Goal: Information Seeking & Learning: Compare options

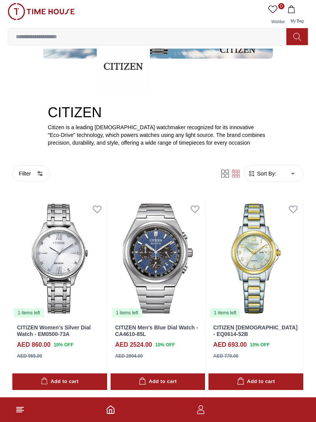
scroll to position [83, 0]
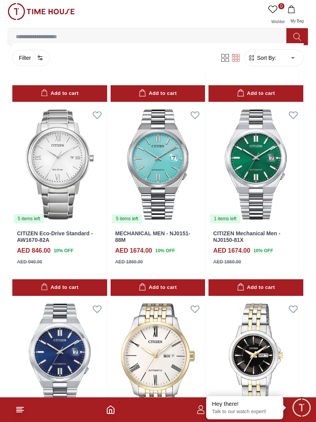
scroll to position [2304, 0]
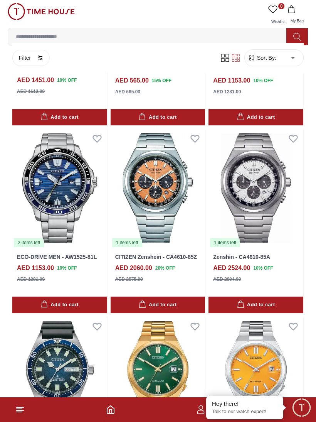
scroll to position [2867, 0]
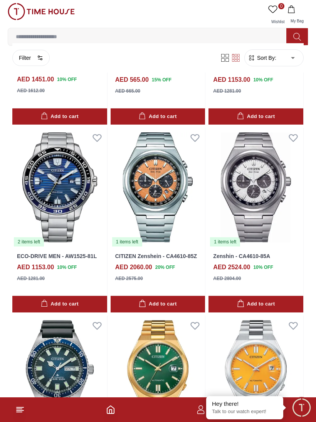
click at [273, 184] on img at bounding box center [256, 187] width 95 height 119
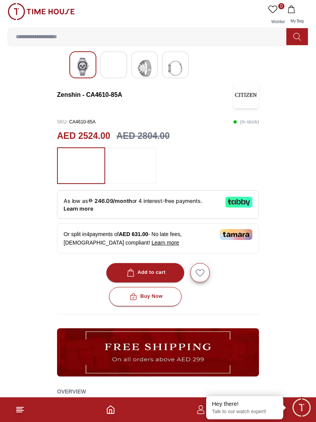
scroll to position [177, 0]
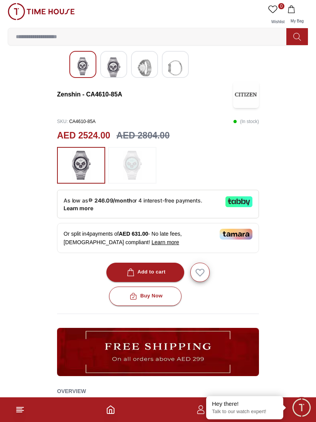
click at [136, 153] on img at bounding box center [132, 165] width 19 height 29
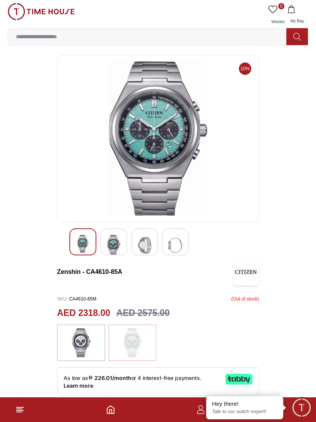
click at [77, 334] on img at bounding box center [81, 342] width 19 height 29
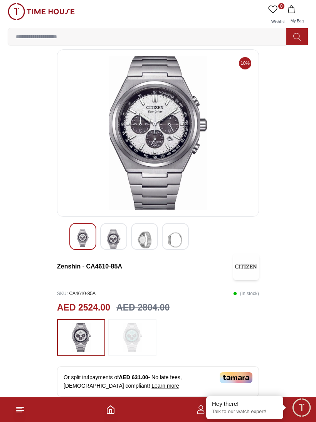
scroll to position [7, 0]
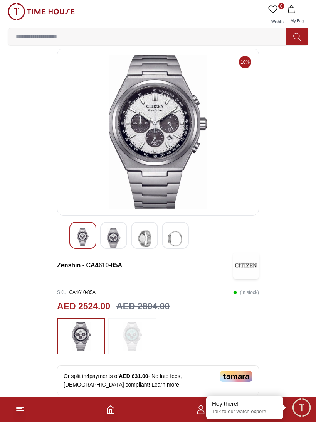
click at [125, 237] on div at bounding box center [113, 235] width 27 height 27
click at [113, 235] on img at bounding box center [114, 238] width 14 height 21
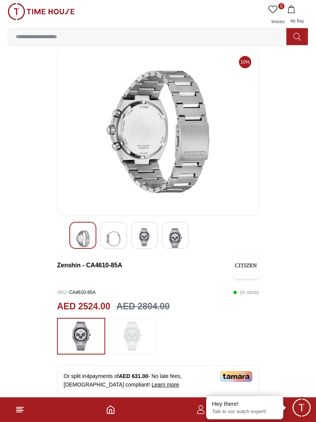
click at [87, 235] on img at bounding box center [83, 238] width 14 height 21
click at [145, 237] on img at bounding box center [145, 237] width 14 height 18
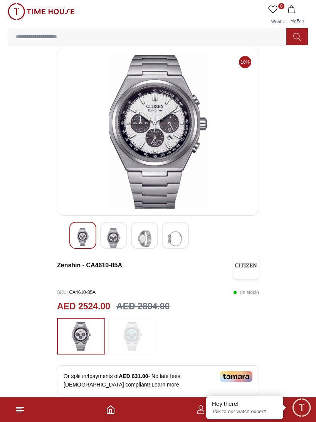
click at [112, 232] on img at bounding box center [114, 238] width 14 height 21
click at [141, 153] on img at bounding box center [158, 132] width 189 height 154
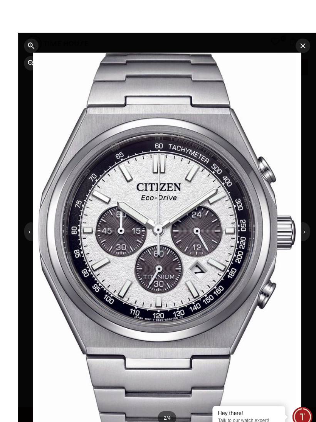
scroll to position [3, 0]
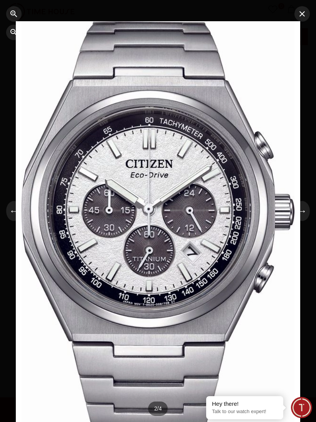
click at [299, 9] on icon "button" at bounding box center [302, 13] width 9 height 9
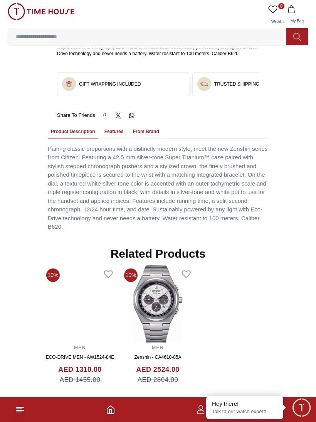
scroll to position [541, 0]
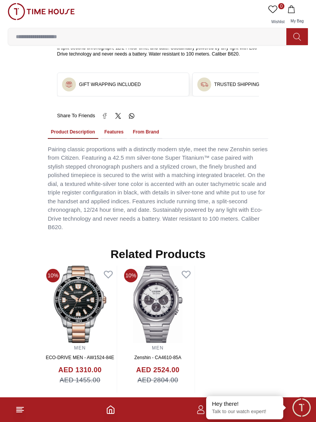
click at [114, 131] on button "Features" at bounding box center [113, 132] width 25 height 13
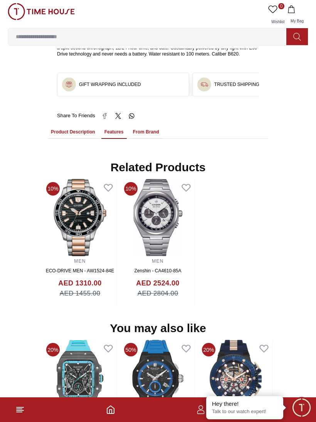
click at [137, 130] on button "From Brand" at bounding box center [146, 132] width 32 height 13
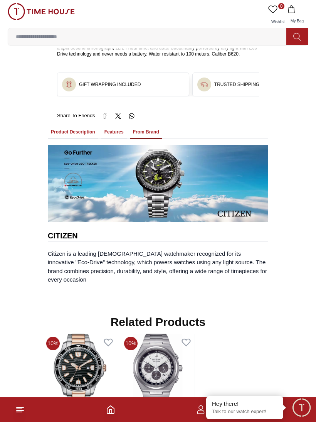
click at [112, 133] on button "Features" at bounding box center [113, 132] width 25 height 13
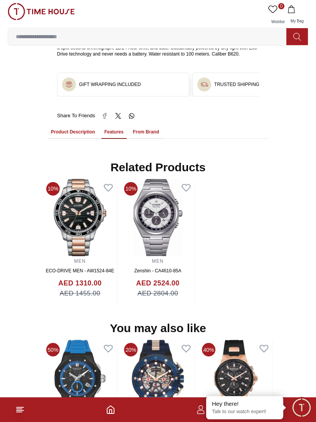
click at [81, 130] on button "Product Description" at bounding box center [73, 132] width 51 height 13
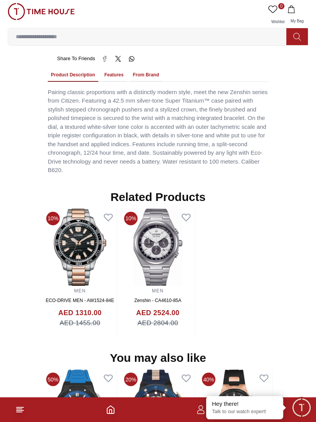
scroll to position [597, 0]
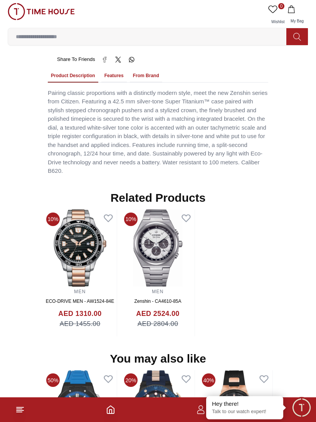
click at [140, 238] on img at bounding box center [158, 247] width 74 height 77
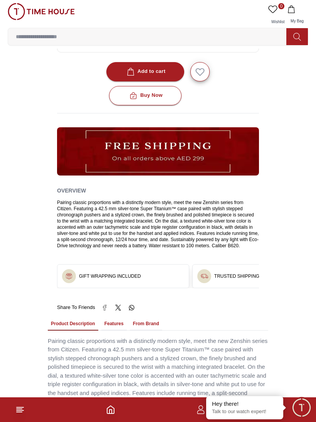
scroll to position [345, 0]
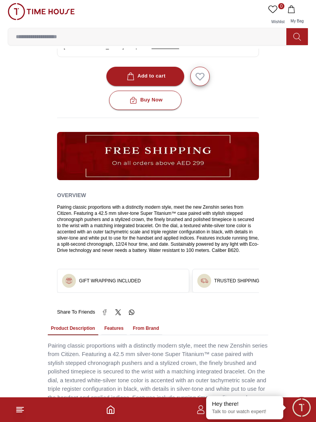
click at [47, 15] on img at bounding box center [41, 11] width 67 height 17
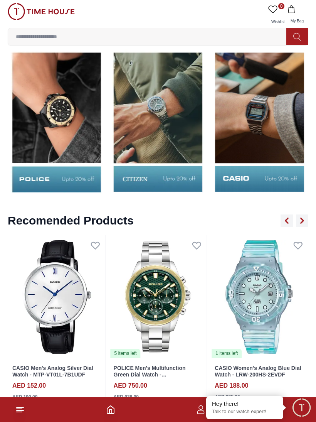
scroll to position [869, 0]
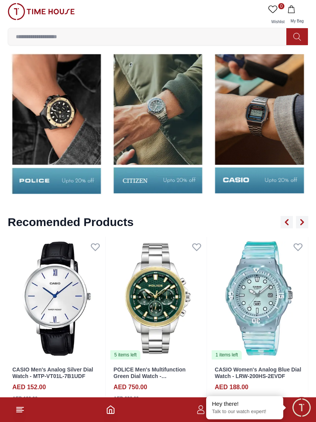
click at [157, 112] on img at bounding box center [158, 123] width 98 height 153
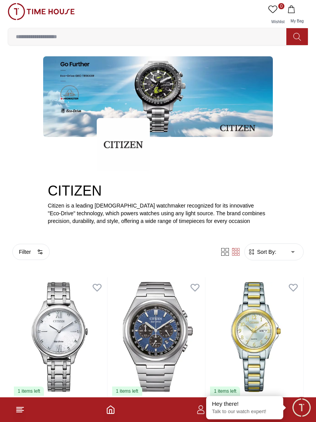
click at [163, 117] on img at bounding box center [158, 96] width 230 height 81
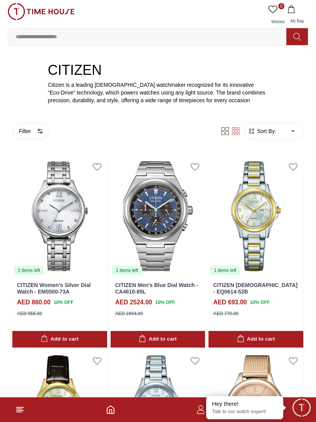
scroll to position [121, 0]
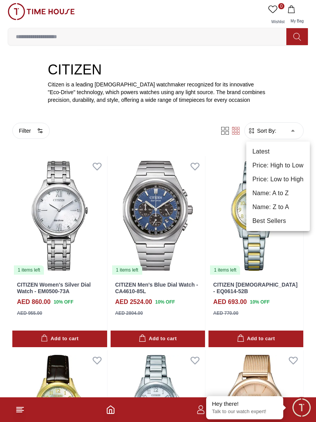
click at [285, 178] on li "Price: Low to High" at bounding box center [278, 179] width 64 height 14
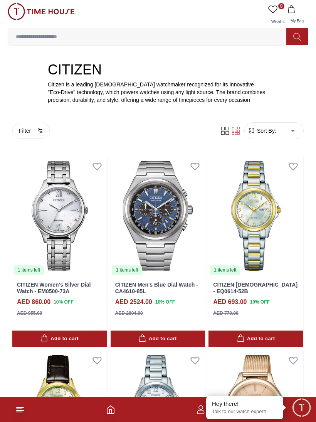
type input "*"
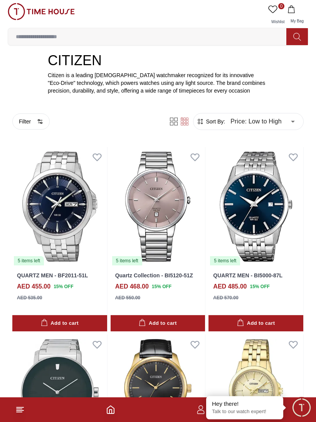
scroll to position [135, 0]
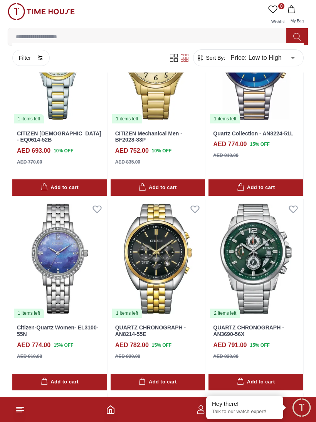
scroll to position [2200, 0]
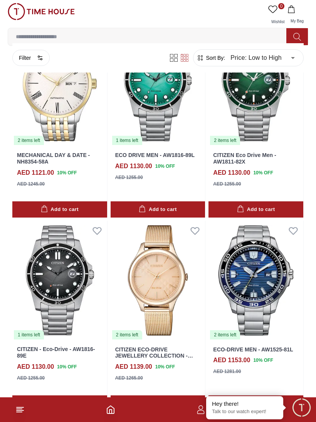
scroll to position [3344, 0]
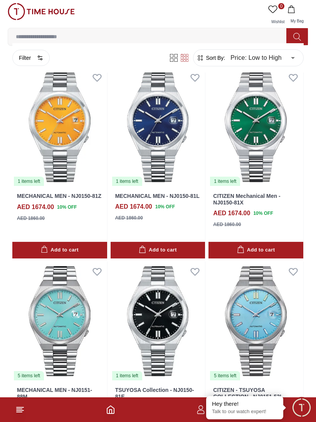
scroll to position [4702, 0]
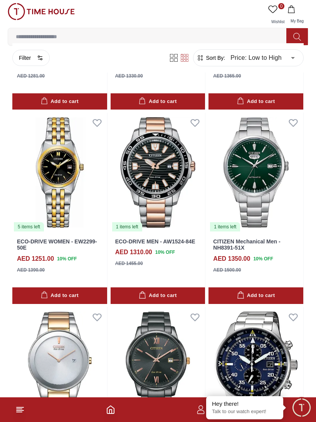
scroll to position [3828, 0]
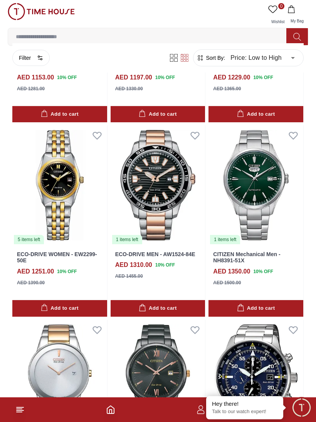
click at [148, 157] on img at bounding box center [158, 184] width 95 height 119
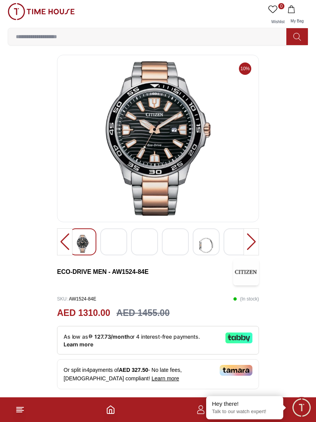
click at [125, 243] on div at bounding box center [113, 241] width 27 height 27
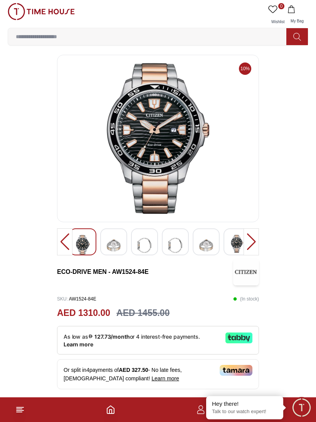
click at [145, 241] on img at bounding box center [145, 245] width 14 height 21
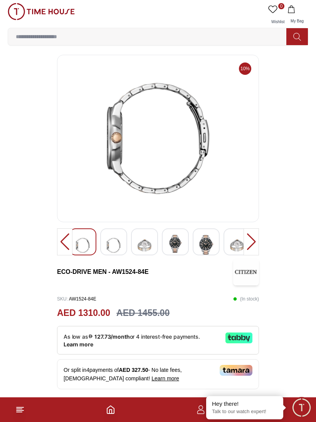
click at [143, 238] on img at bounding box center [145, 245] width 14 height 21
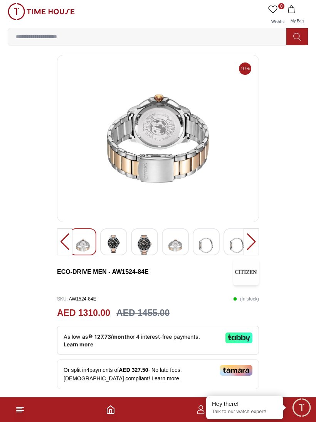
click at [136, 148] on img at bounding box center [158, 138] width 189 height 154
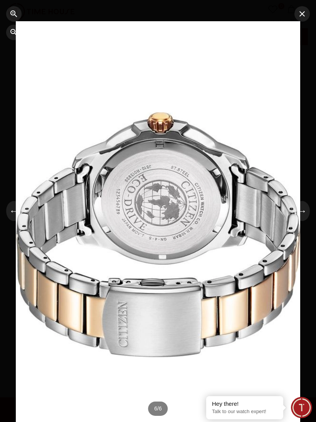
click at [307, 12] on button "button" at bounding box center [302, 13] width 15 height 15
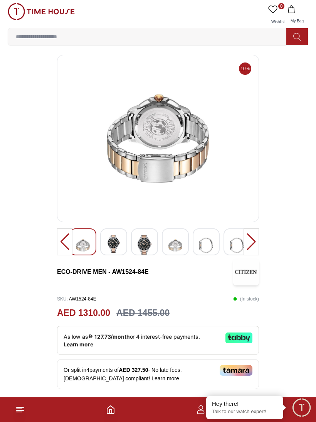
click at [182, 238] on img at bounding box center [175, 245] width 14 height 21
click at [145, 249] on img at bounding box center [145, 245] width 14 height 21
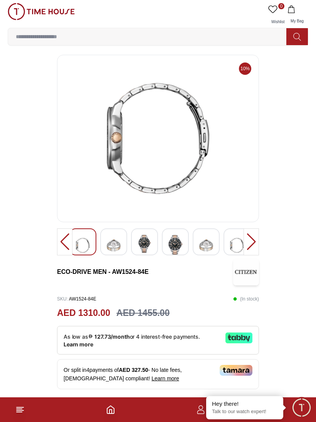
click at [181, 241] on img at bounding box center [175, 245] width 14 height 21
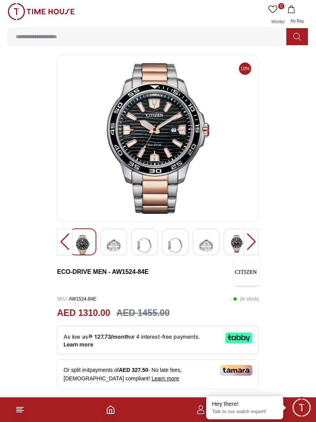
click at [168, 161] on img at bounding box center [158, 138] width 189 height 154
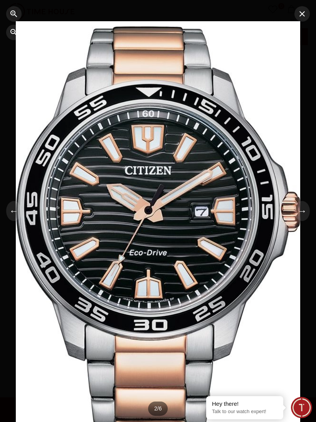
click at [304, 9] on icon "button" at bounding box center [302, 13] width 9 height 9
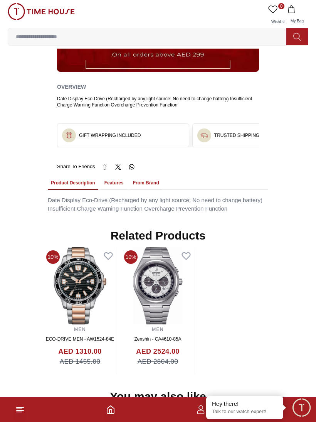
scroll to position [441, 0]
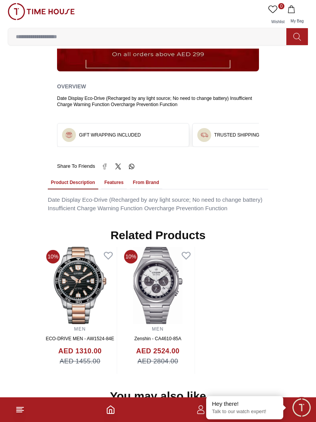
click at [116, 182] on button "Features" at bounding box center [113, 182] width 25 height 13
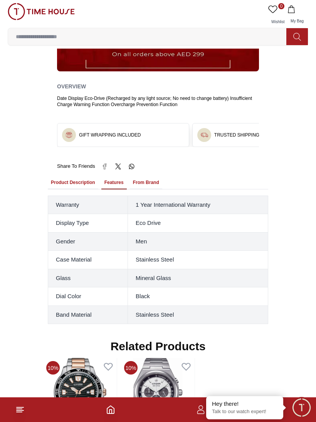
click at [147, 177] on button "From Brand" at bounding box center [146, 182] width 32 height 13
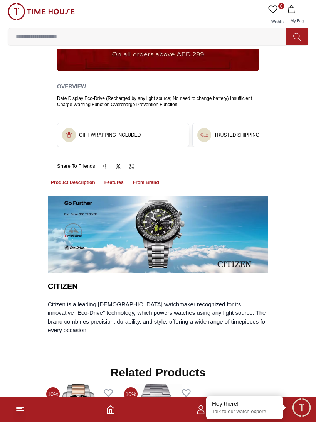
click at [113, 180] on button "Features" at bounding box center [113, 182] width 25 height 13
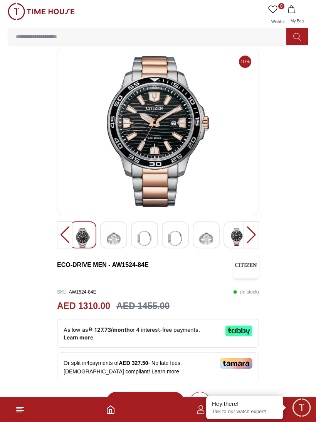
scroll to position [7, 0]
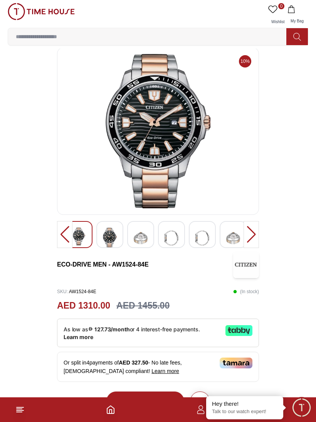
click at [84, 239] on img at bounding box center [79, 236] width 14 height 18
click at [96, 231] on div at bounding box center [82, 234] width 27 height 27
click at [120, 234] on img at bounding box center [114, 237] width 14 height 21
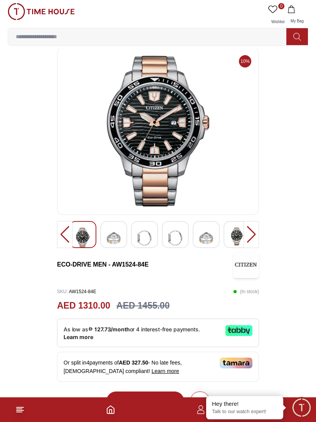
click at [96, 231] on div at bounding box center [82, 234] width 27 height 27
click at [96, 232] on div at bounding box center [82, 234] width 27 height 27
